Goal: Information Seeking & Learning: Learn about a topic

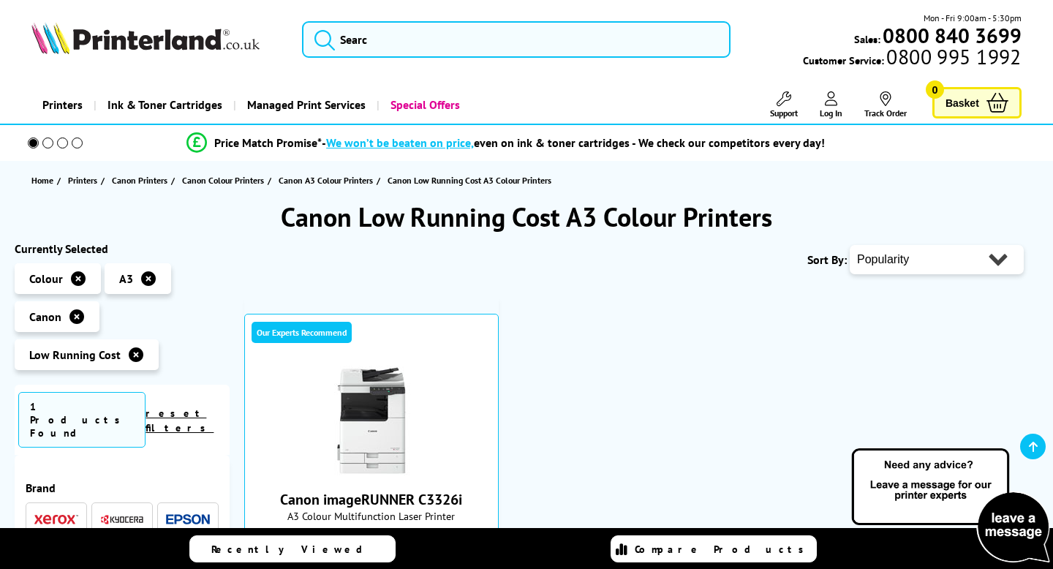
scroll to position [1231, 0]
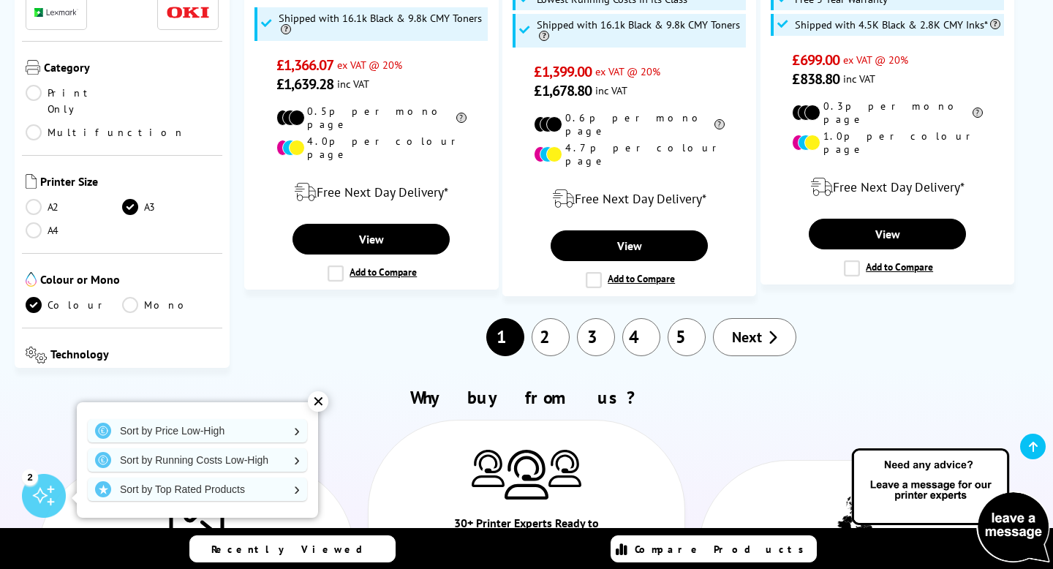
scroll to position [2299, 0]
